Goal: Transaction & Acquisition: Subscribe to service/newsletter

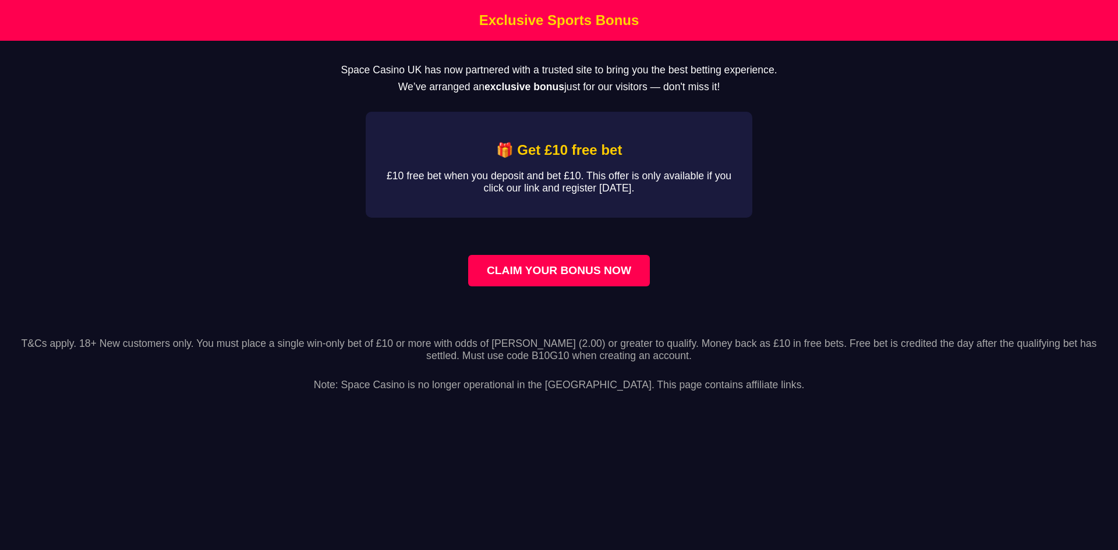
click at [510, 274] on link "CLAIM YOUR BONUS NOW" at bounding box center [559, 270] width 182 height 31
click at [555, 286] on link "CLAIM YOUR BONUS NOW" at bounding box center [559, 270] width 182 height 31
